Goal: Task Accomplishment & Management: Use online tool/utility

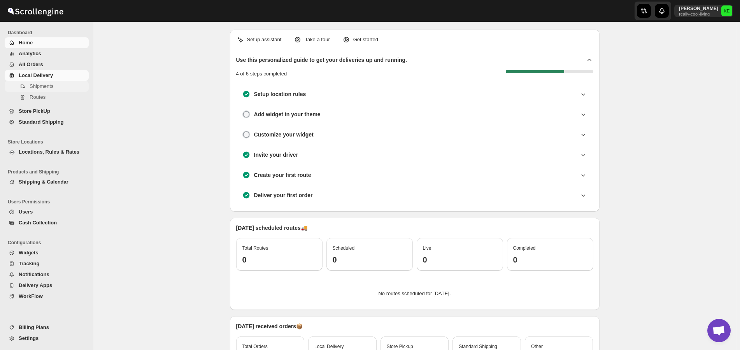
click at [44, 86] on span "Shipments" at bounding box center [42, 86] width 24 height 6
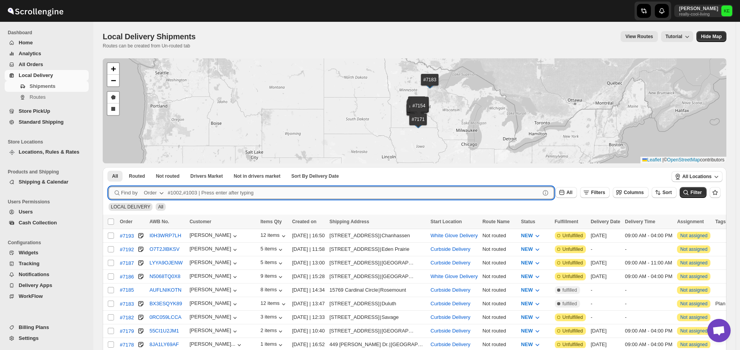
click at [179, 192] on input "text" at bounding box center [354, 193] width 372 height 12
type input "7169,7186"
click at [108, 167] on button "Submit" at bounding box center [119, 171] width 22 height 8
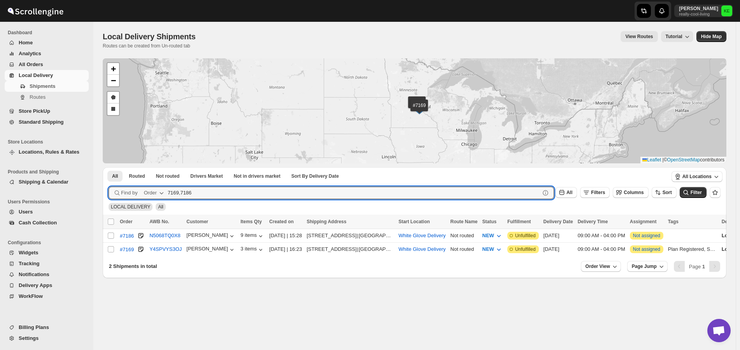
click at [265, 131] on div "#7186 #7169 + − Draw a polygon Draw a rectangle Leaflet | © OpenStreetMap contr…" at bounding box center [414, 110] width 623 height 105
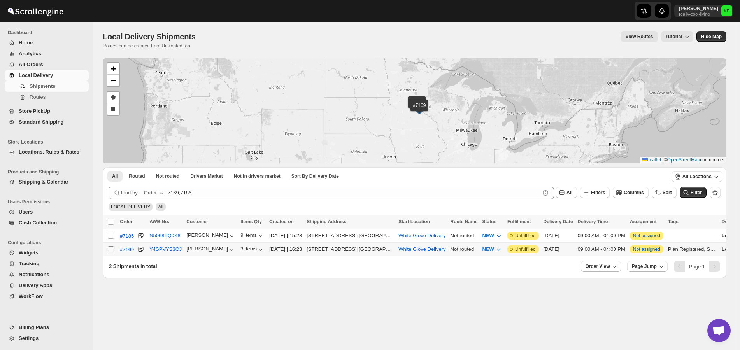
click at [112, 251] on input "Select shipment" at bounding box center [111, 249] width 6 height 6
checkbox input "true"
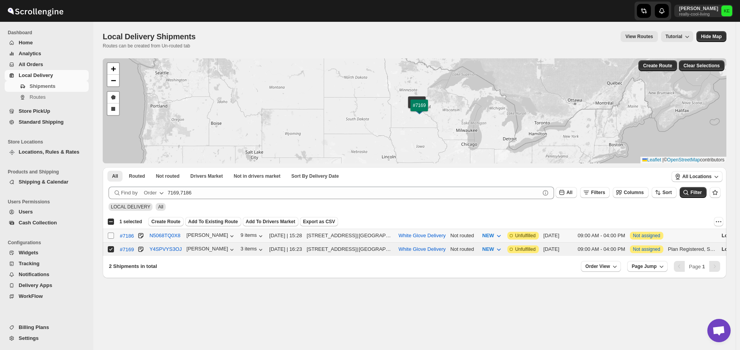
click at [110, 236] on input "Select shipment" at bounding box center [111, 236] width 6 height 6
checkbox input "true"
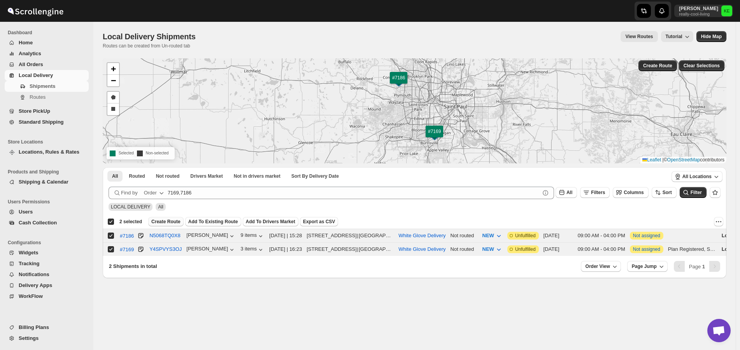
click at [164, 223] on span "Create Route" at bounding box center [165, 222] width 29 height 6
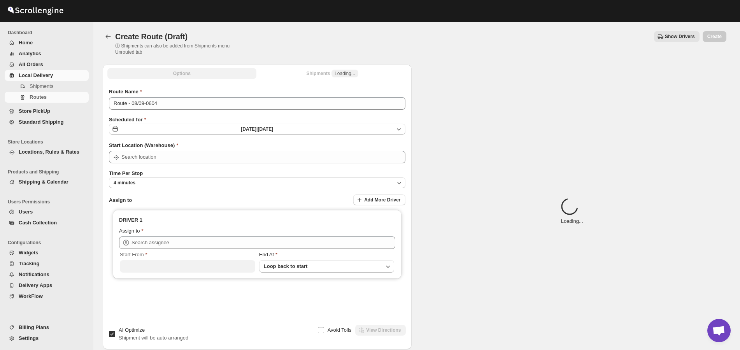
type input "White Glove Delivery"
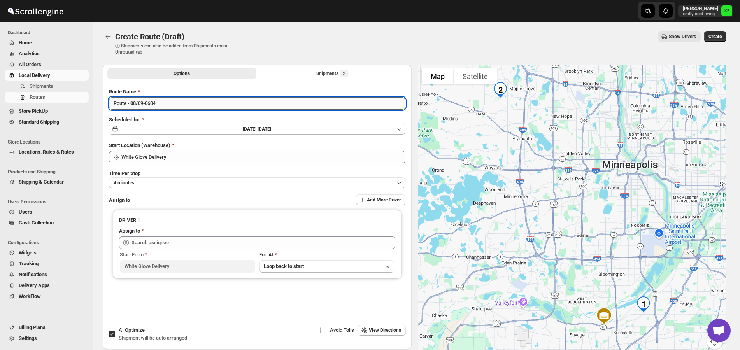
click at [170, 103] on input "Route - 08/09-0604" at bounding box center [257, 103] width 296 height 12
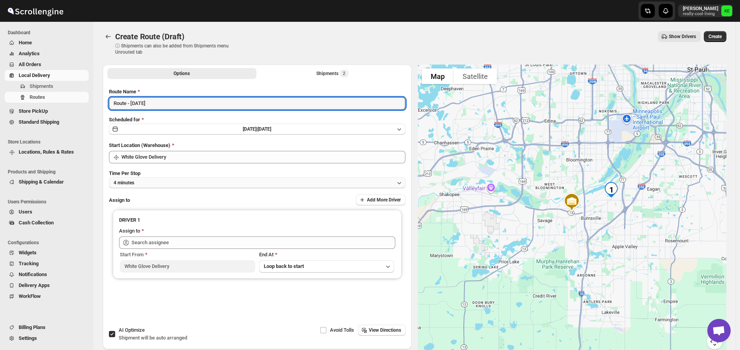
type input "Route - [DATE]"
click at [400, 183] on icon "button" at bounding box center [399, 183] width 8 height 8
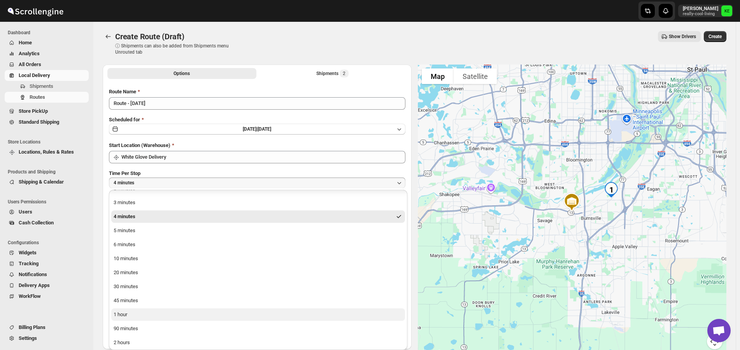
scroll to position [11, 0]
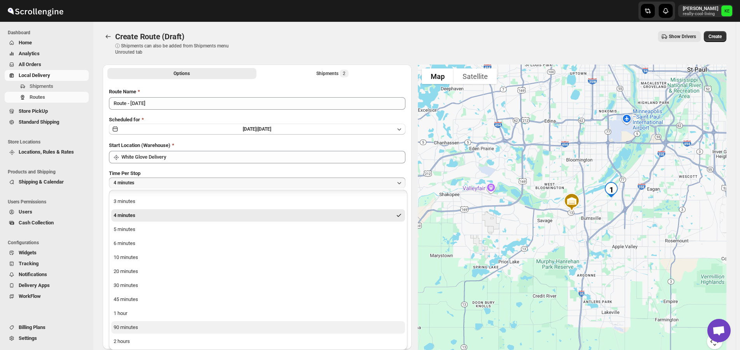
click at [120, 327] on div "90 minutes" at bounding box center [126, 328] width 24 height 8
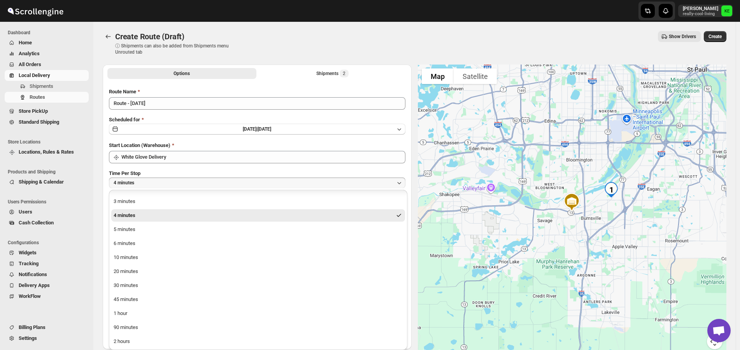
scroll to position [0, 0]
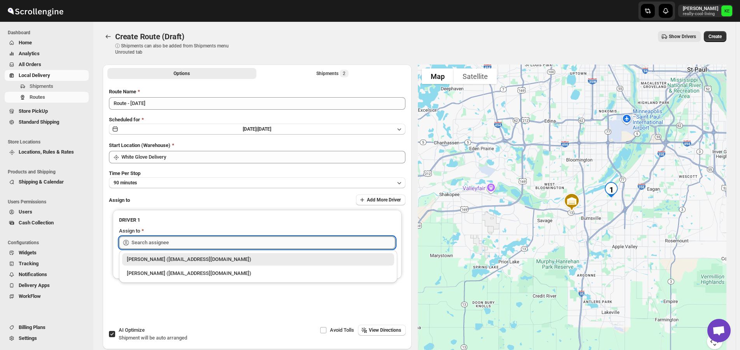
click at [355, 242] on input "text" at bounding box center [263, 242] width 264 height 12
click at [402, 129] on icon "button" at bounding box center [399, 129] width 8 height 8
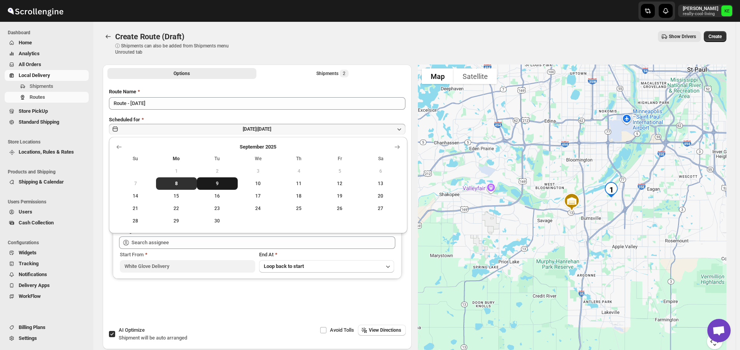
click at [218, 181] on span "9" at bounding box center [217, 183] width 35 height 6
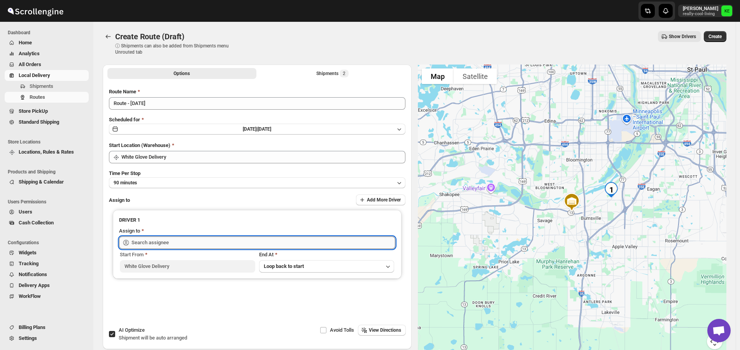
click at [246, 239] on input "text" at bounding box center [263, 242] width 264 height 12
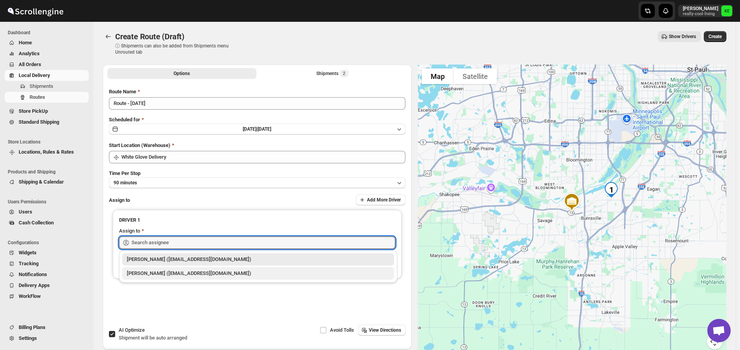
click at [185, 273] on div "[PERSON_NAME] ([EMAIL_ADDRESS][DOMAIN_NAME])" at bounding box center [258, 273] width 262 height 8
type input "[PERSON_NAME] ([EMAIL_ADDRESS][DOMAIN_NAME])"
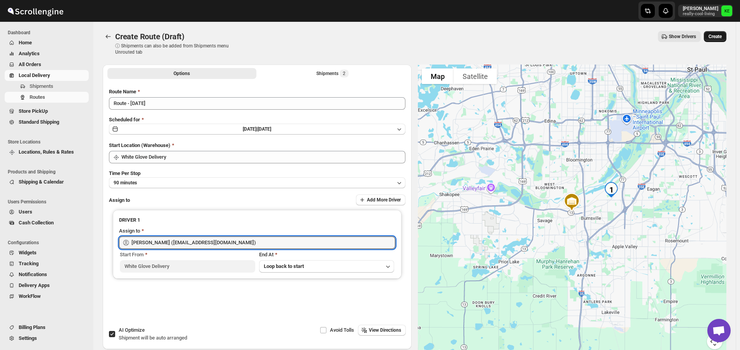
click at [714, 38] on span "Create" at bounding box center [714, 36] width 13 height 6
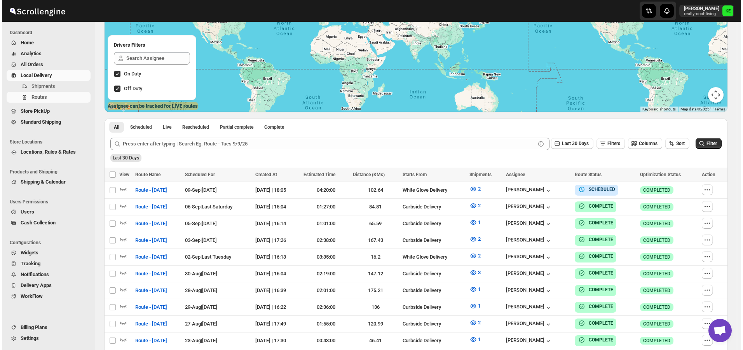
scroll to position [117, 0]
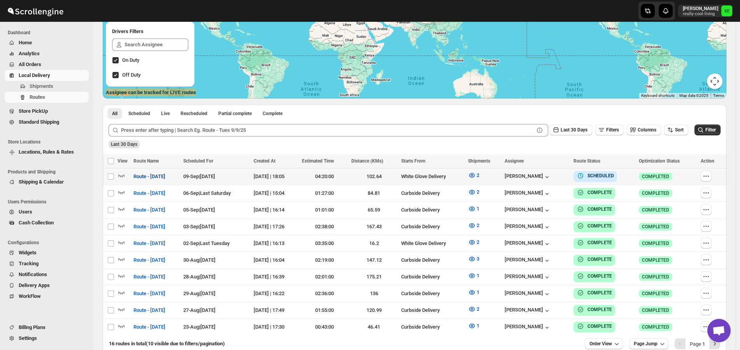
click at [153, 176] on span "Route - [DATE]" at bounding box center [149, 177] width 32 height 8
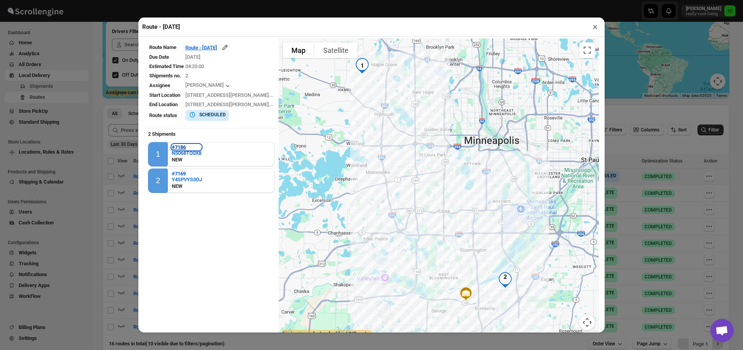
click at [181, 150] on b "#7186" at bounding box center [179, 147] width 14 height 6
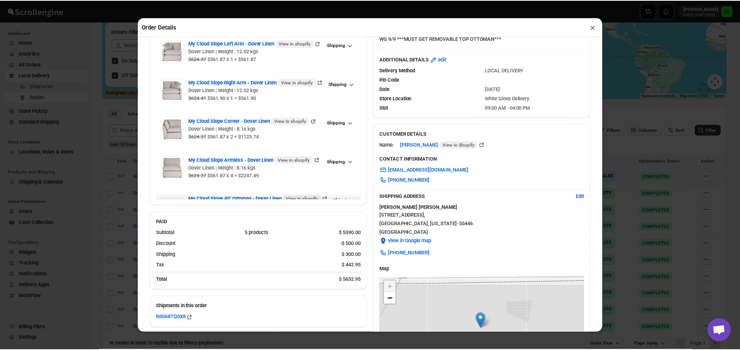
scroll to position [39, 0]
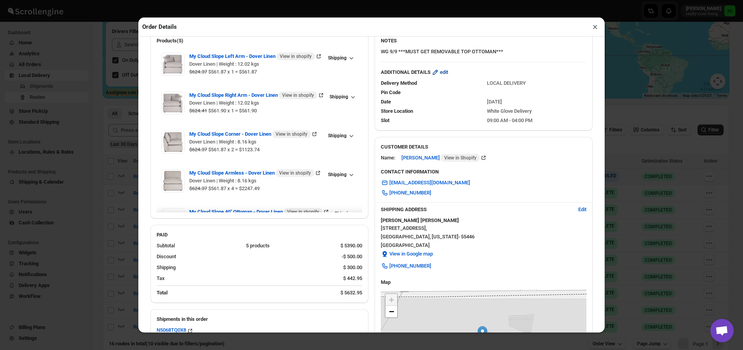
click at [445, 75] on span "edit" at bounding box center [444, 72] width 8 height 8
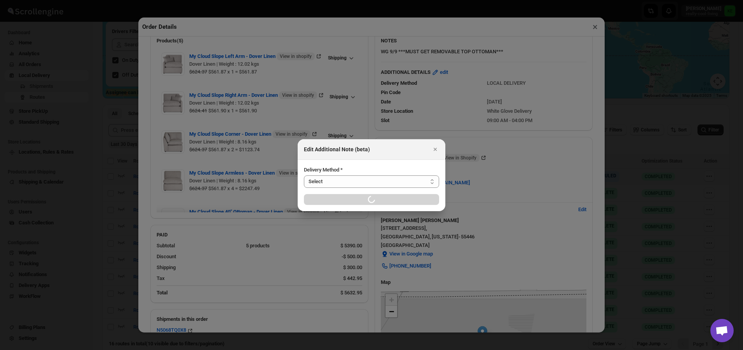
select select "LOCAL_DELIVERY"
select select "LOCATION_BASES"
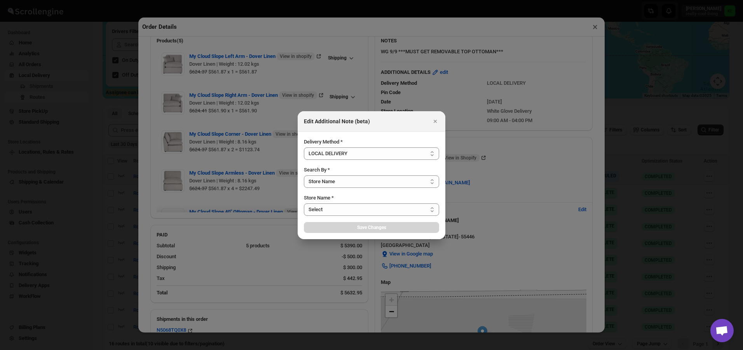
select select "656744df154a64d9bb065b6e"
select select "[DATE]"
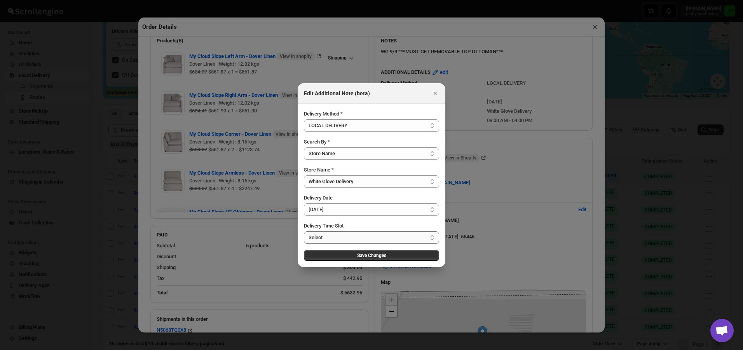
click at [432, 238] on select "Select 09:00 AM - 04:00 PM 09:00 AM - 12:00 PM 10:00 AM - 01:00 PM 11:00 AM - 0…" at bounding box center [371, 237] width 135 height 12
select select "67cf0f8b676fe980bfd59e0e"
click at [304, 231] on select "Select 09:00 AM - 04:00 PM 09:00 AM - 12:00 PM 10:00 AM - 01:00 PM 11:00 AM - 0…" at bounding box center [371, 237] width 135 height 12
click at [388, 256] on button "Save Changes" at bounding box center [371, 255] width 135 height 11
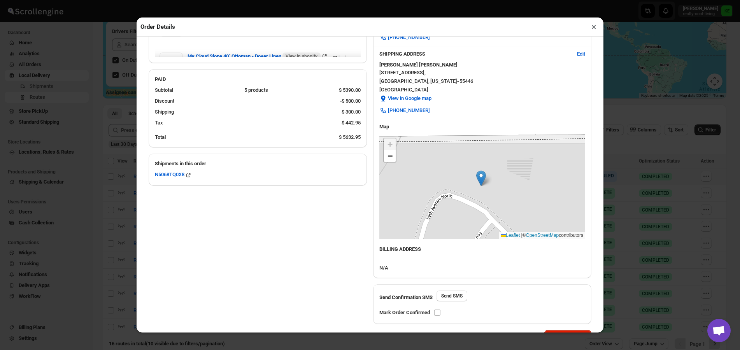
scroll to position [221, 0]
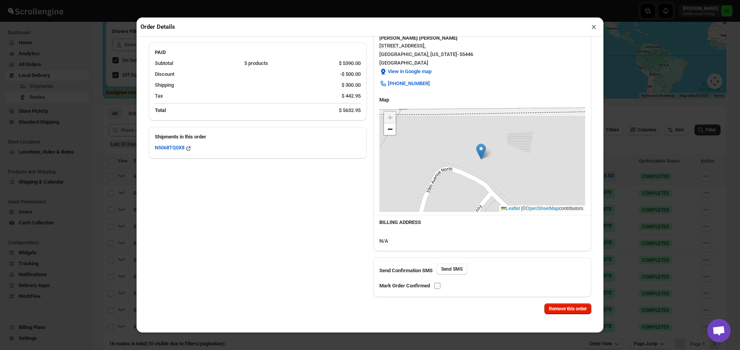
click at [439, 287] on input "checkbox" at bounding box center [437, 286] width 6 height 6
checkbox input "true"
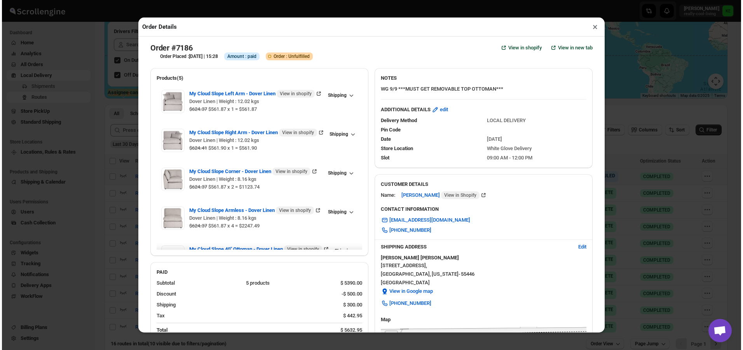
scroll to position [0, 0]
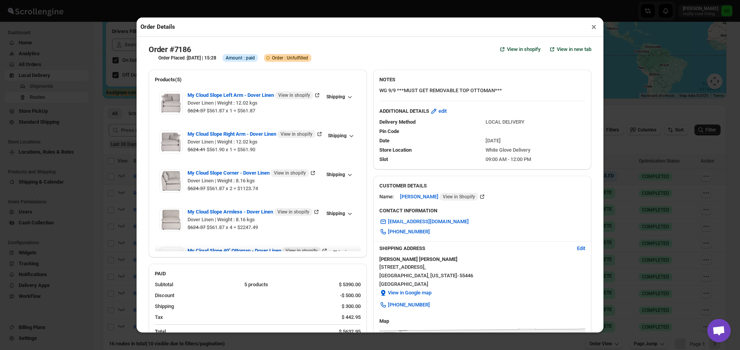
click at [592, 30] on button "×" at bounding box center [593, 26] width 11 height 11
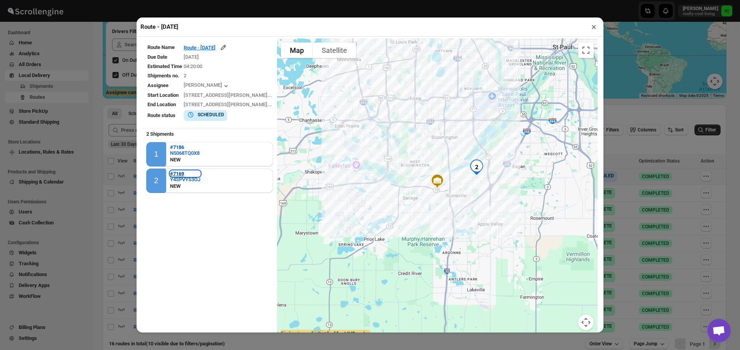
click at [180, 174] on b "#7169" at bounding box center [177, 174] width 14 height 6
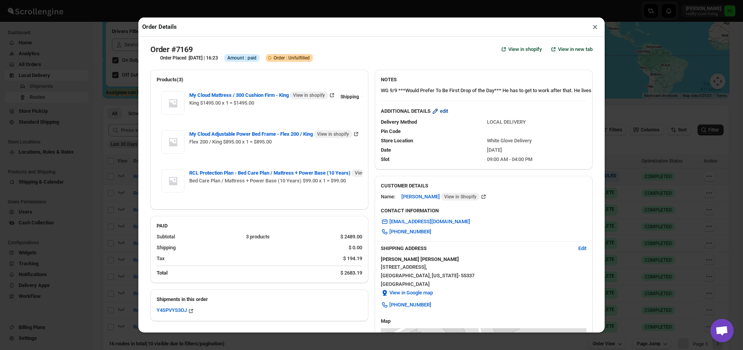
click at [442, 113] on span "edit" at bounding box center [444, 111] width 8 height 8
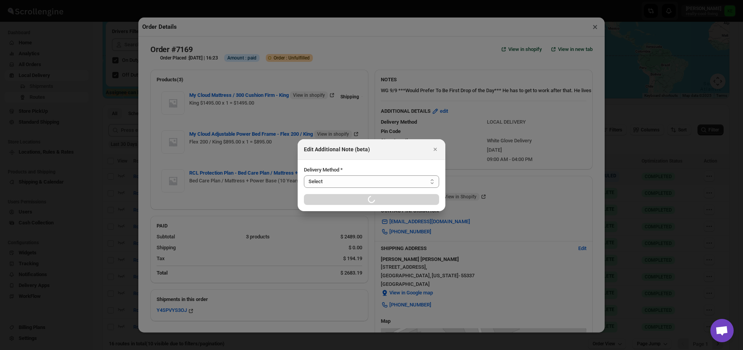
select select "LOCAL_DELIVERY"
select select "LOCATION_BASES"
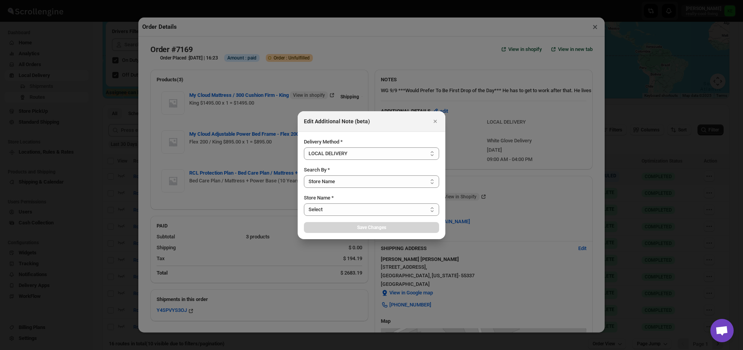
select select "656744df154a64d9bb065b6e"
select select "[DATE]"
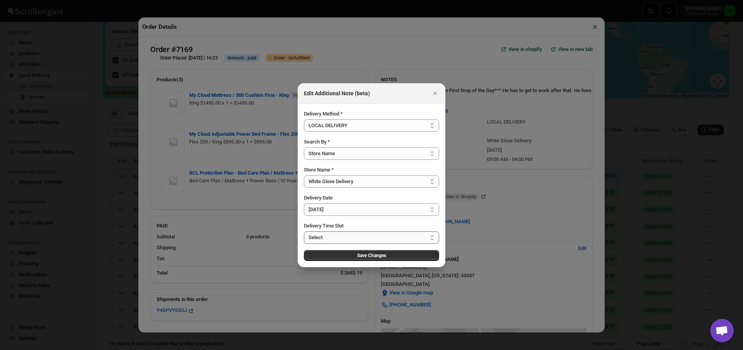
click at [433, 238] on select "Select 09:00 AM - 04:00 PM 09:00 AM - 12:00 PM 10:00 AM - 01:00 PM 11:00 AM - 0…" at bounding box center [371, 237] width 135 height 12
select select "67cf0f8b676fe980bfd59e10"
click at [304, 231] on select "Select 09:00 AM - 04:00 PM 09:00 AM - 12:00 PM 10:00 AM - 01:00 PM 11:00 AM - 0…" at bounding box center [371, 237] width 135 height 12
click at [367, 257] on span "Save Changes" at bounding box center [371, 255] width 29 height 6
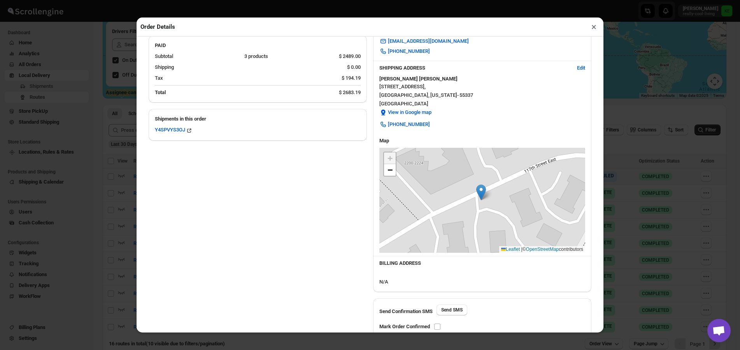
scroll to position [221, 0]
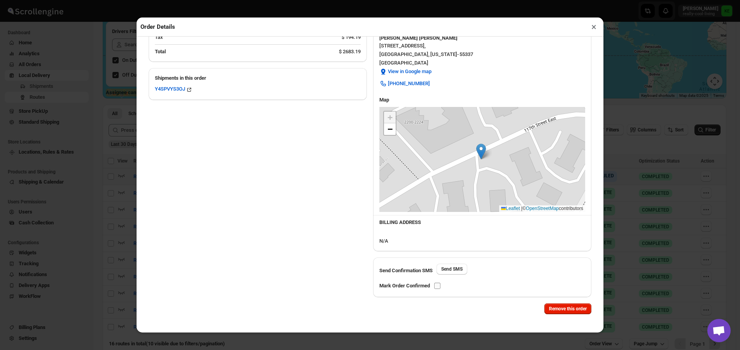
click at [437, 287] on input "checkbox" at bounding box center [437, 286] width 6 height 6
checkbox input "true"
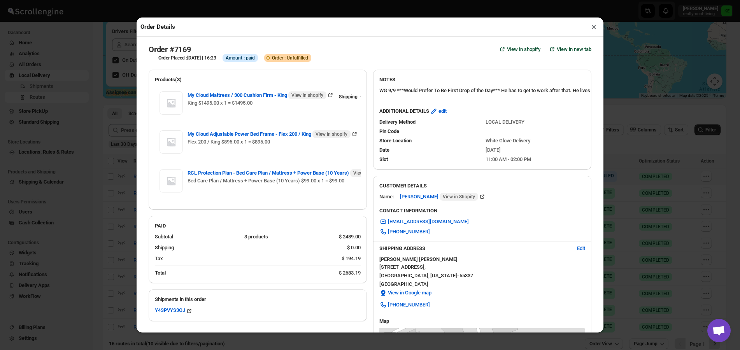
scroll to position [0, 0]
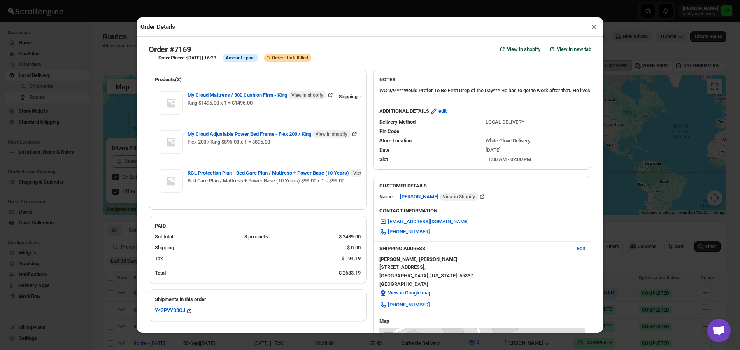
click at [593, 31] on button "×" at bounding box center [593, 26] width 11 height 11
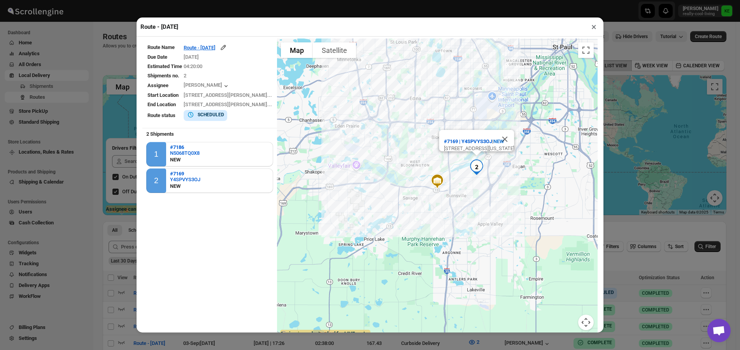
click at [595, 30] on button "×" at bounding box center [593, 26] width 11 height 11
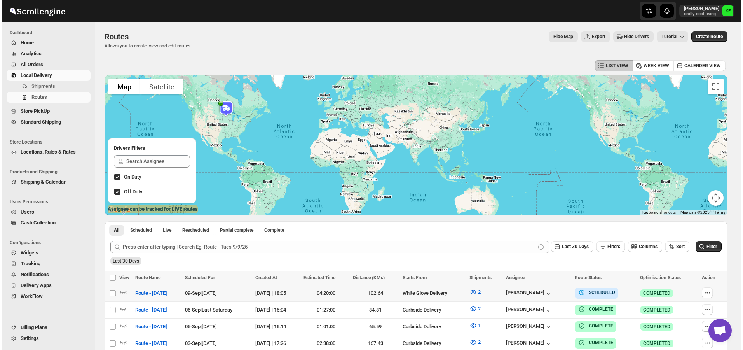
scroll to position [39, 0]
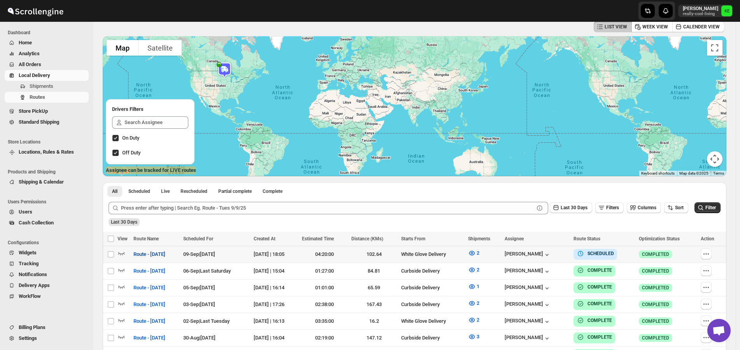
click at [159, 256] on span "Route - [DATE]" at bounding box center [149, 254] width 32 height 8
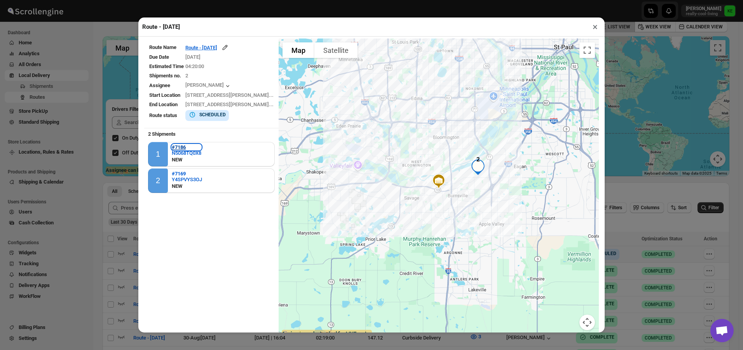
click at [178, 149] on b "#7186" at bounding box center [179, 147] width 14 height 6
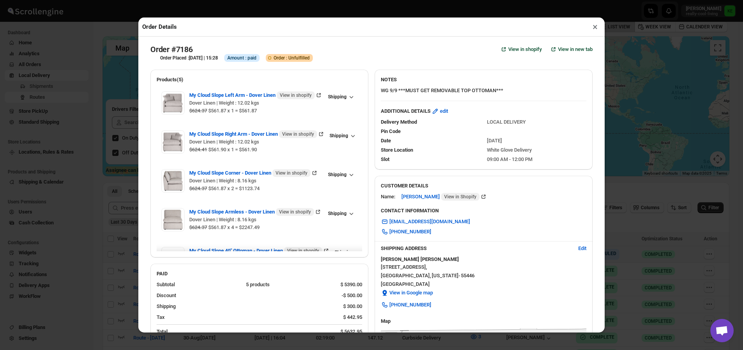
checkbox input "true"
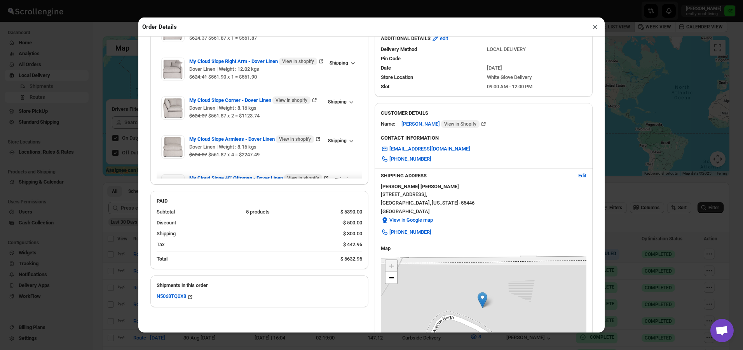
scroll to position [78, 0]
